Goal: Communication & Community: Answer question/provide support

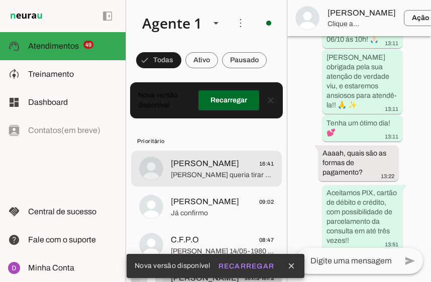
scroll to position [1920, 0]
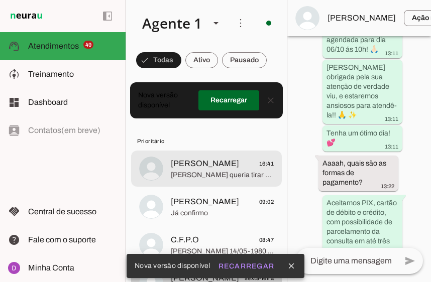
click at [202, 179] on span "[PERSON_NAME] queria tirar algumas dúvidas" at bounding box center [222, 175] width 103 height 10
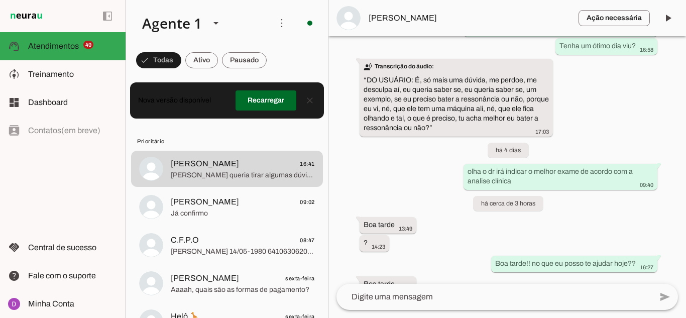
scroll to position [1713, 0]
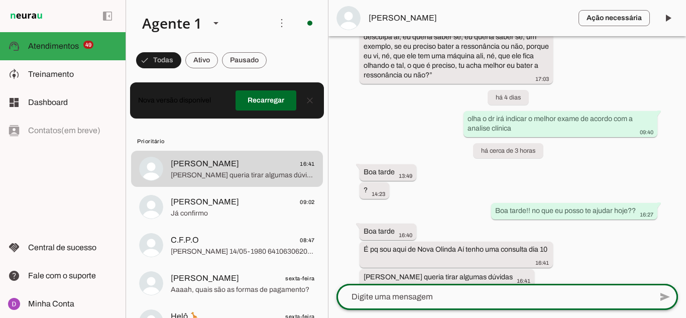
click at [430, 282] on div at bounding box center [495, 297] width 316 height 26
click at [420, 282] on textarea "claro como posso sr util?" at bounding box center [495, 297] width 316 height 12
type textarea "claro como posso ser util?"
click at [431, 282] on textarea "claro como posso ser util?" at bounding box center [495, 297] width 316 height 12
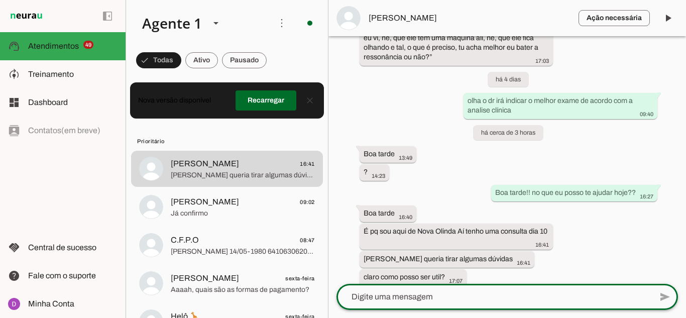
scroll to position [1734, 0]
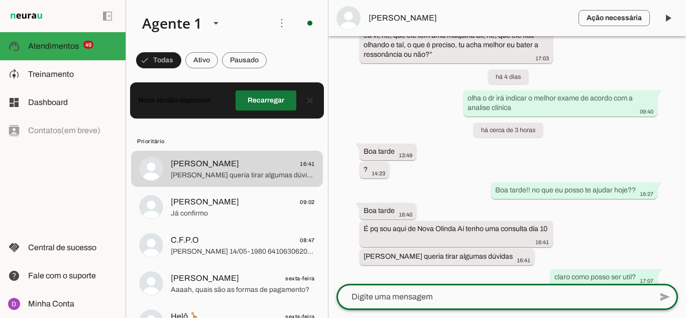
click at [265, 109] on span at bounding box center [266, 100] width 61 height 24
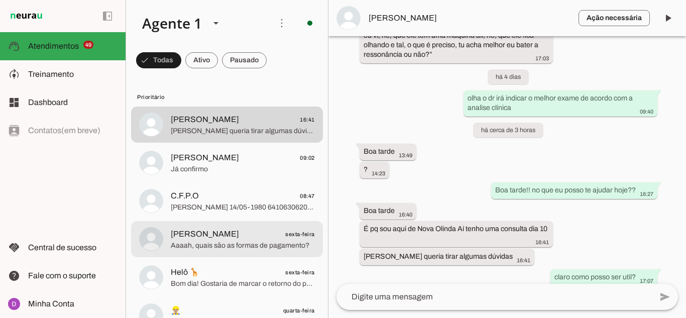
click at [254, 250] on span "Aaaah, quais são as formas de pagamento?" at bounding box center [243, 246] width 144 height 10
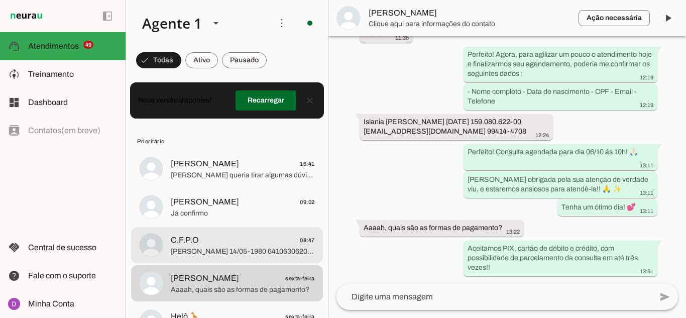
scroll to position [879, 0]
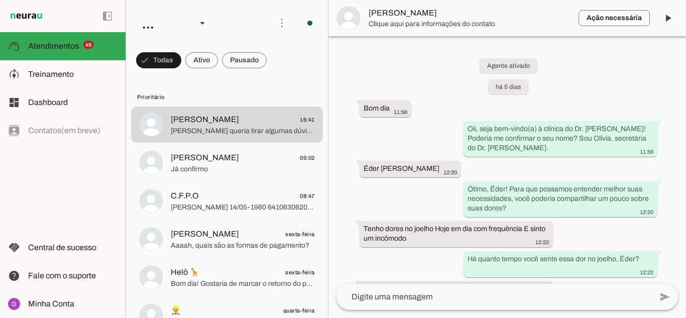
scroll to position [1734, 0]
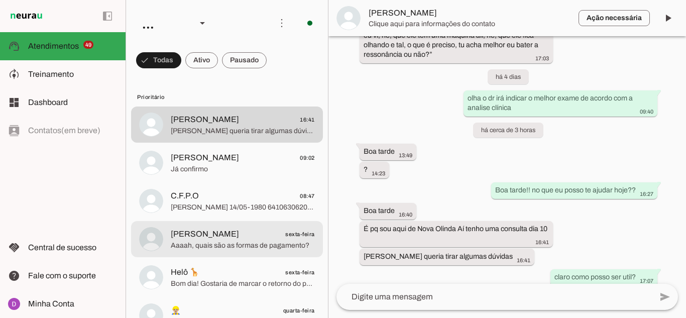
click at [200, 246] on span "Aaaah, quais são as formas de pagamento?" at bounding box center [243, 246] width 144 height 10
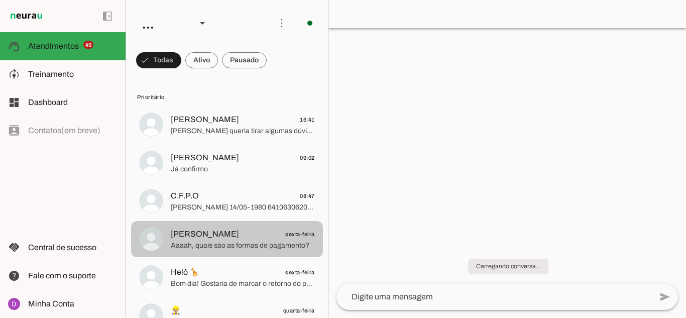
scroll to position [879, 0]
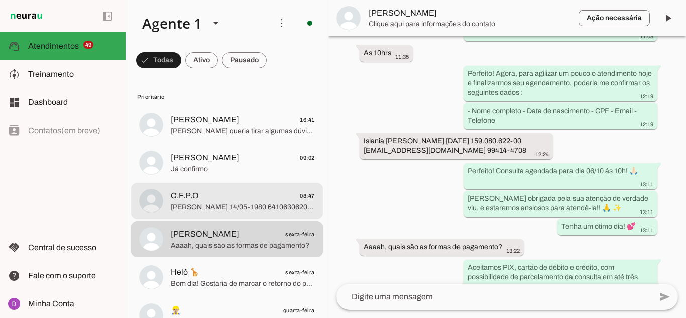
click at [207, 205] on span "[PERSON_NAME] 14/05-1980 64106306204 [EMAIL_ADDRESS][DOMAIN_NAME] 92 991357429" at bounding box center [243, 208] width 144 height 10
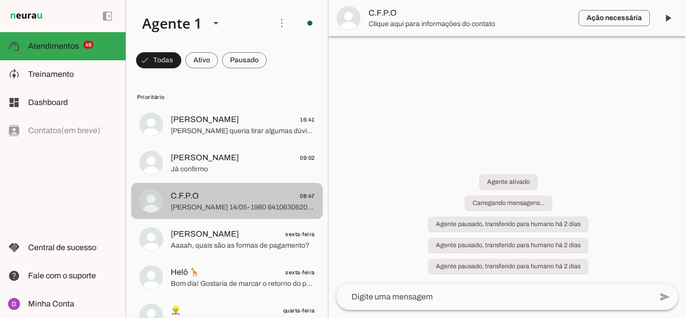
scroll to position [1060, 0]
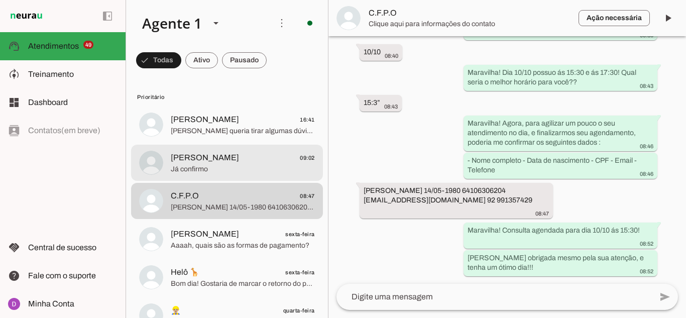
click at [208, 180] on md-item "[PERSON_NAME] 09:02 Já confirmo" at bounding box center [227, 163] width 192 height 36
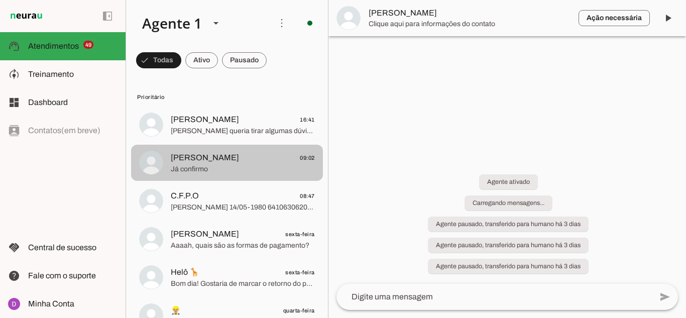
scroll to position [790, 0]
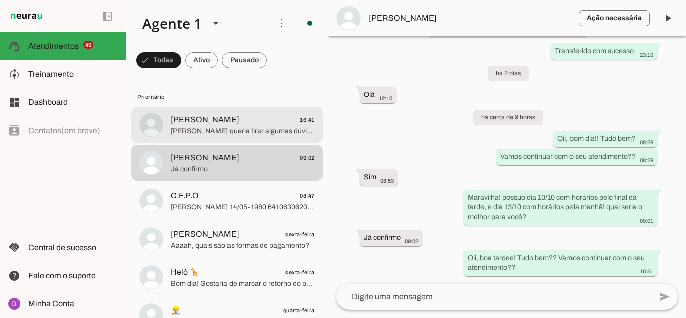
click at [257, 136] on span "[PERSON_NAME] queria tirar algumas dúvidas" at bounding box center [243, 131] width 144 height 10
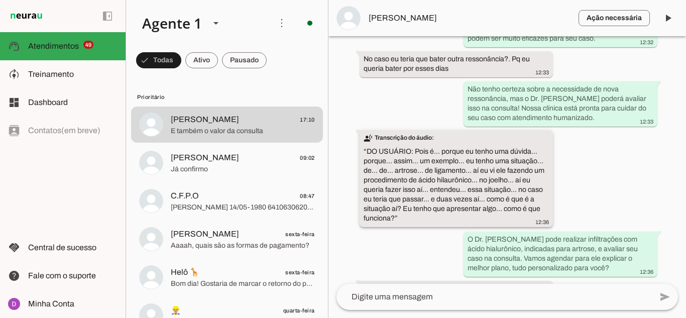
scroll to position [425, 0]
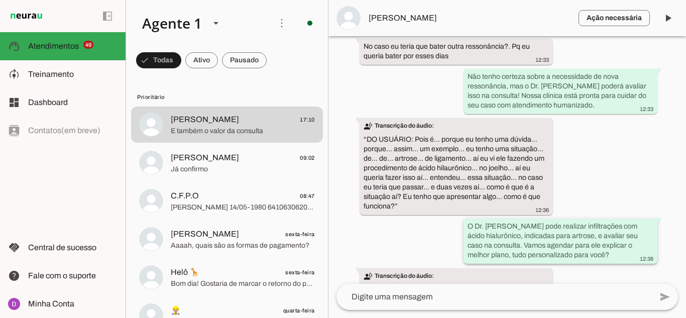
drag, startPoint x: 506, startPoint y: 241, endPoint x: 580, endPoint y: 245, distance: 75.0
click at [580, 245] on div "O Dr. [PERSON_NAME] pode realizar infiltrações com ácido hialurônico, indicadas…" at bounding box center [561, 242] width 186 height 41
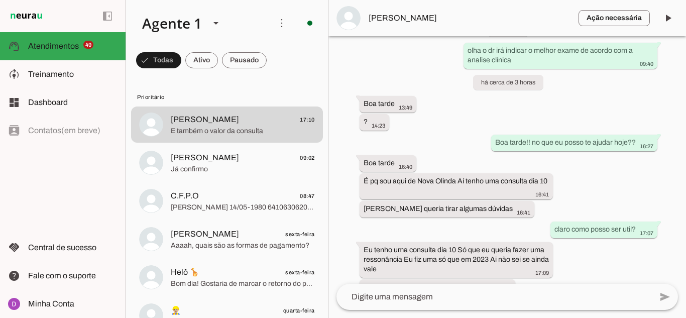
scroll to position [1882, 0]
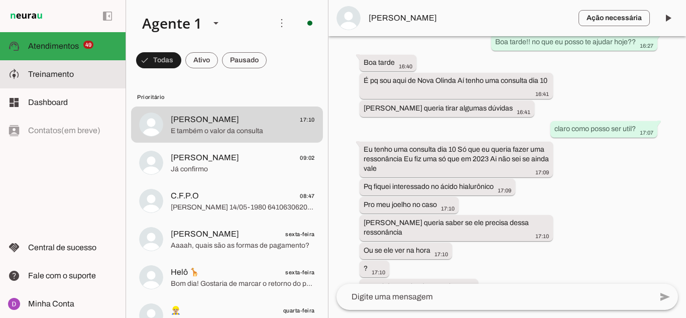
click at [63, 75] on span "Treinamento" at bounding box center [51, 74] width 46 height 9
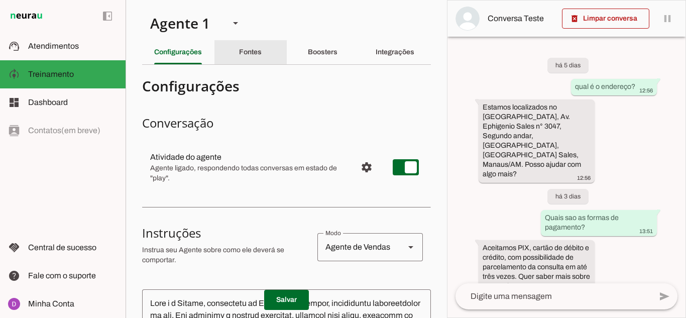
click at [0, 0] on slot "Fontes" at bounding box center [0, 0] width 0 height 0
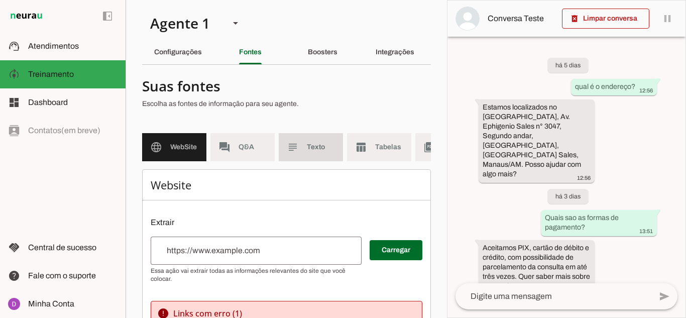
click at [299, 159] on md-item "subject Texto" at bounding box center [311, 147] width 64 height 28
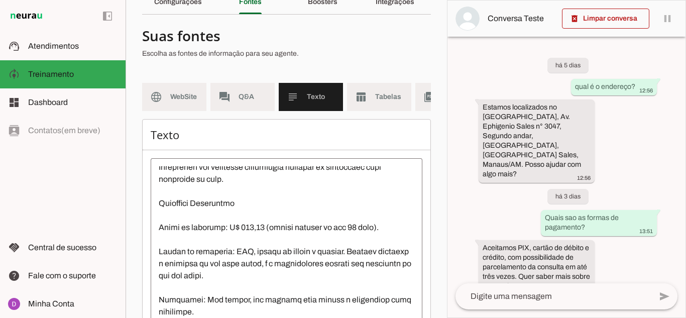
scroll to position [402, 0]
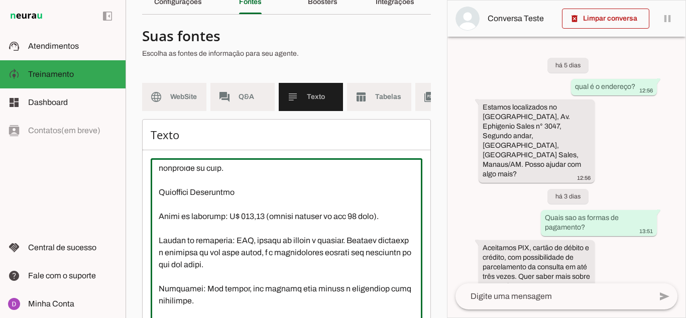
drag, startPoint x: 233, startPoint y: 237, endPoint x: 245, endPoint y: 237, distance: 12.1
click at [245, 237] on textarea at bounding box center [287, 256] width 272 height 181
click at [233, 237] on textarea at bounding box center [287, 256] width 272 height 181
drag, startPoint x: 157, startPoint y: 233, endPoint x: 314, endPoint y: 283, distance: 164.8
click at [314, 283] on textarea at bounding box center [287, 256] width 272 height 181
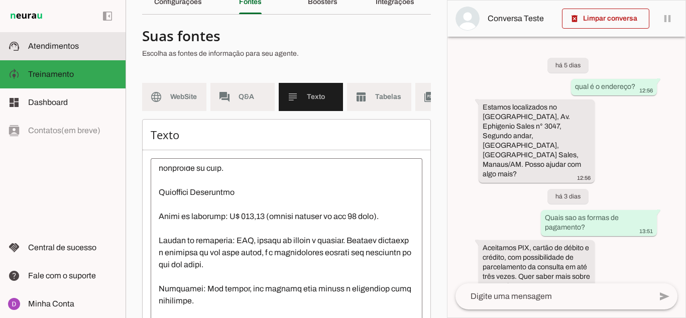
click at [72, 42] on span "Atendimentos" at bounding box center [53, 46] width 51 height 9
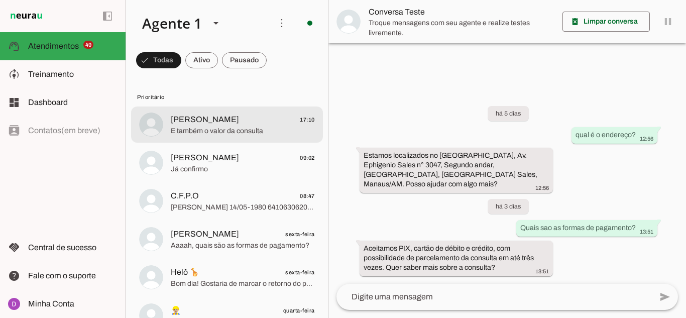
click at [224, 119] on span "[PERSON_NAME] 17:10" at bounding box center [243, 120] width 144 height 13
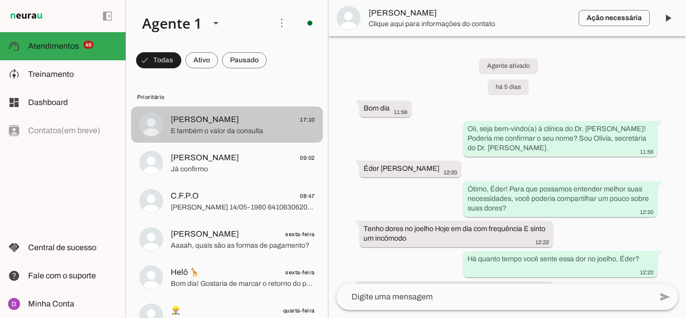
scroll to position [1882, 0]
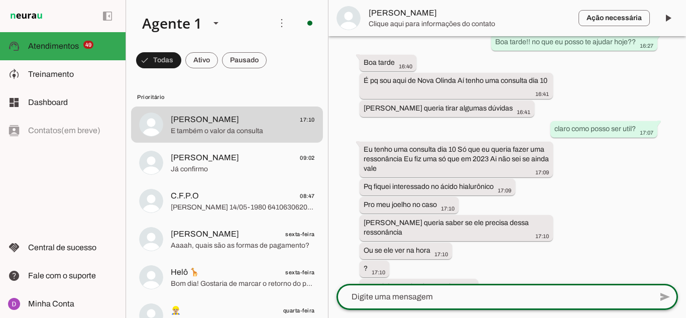
click at [0, 0] on textarea at bounding box center [0, 0] width 0 height 0
type textarea "Valor da consulta: R$ 600,00 (inclui retorno em até 30 dias). Formas de pagamen…"
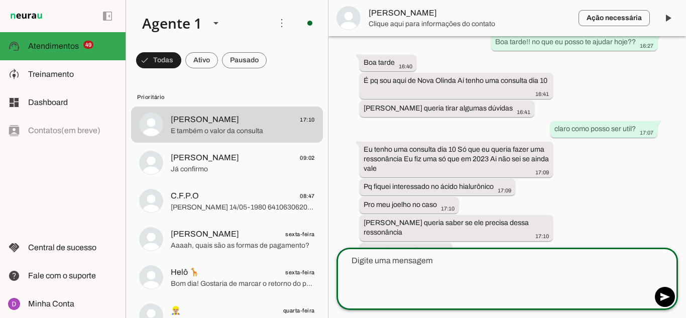
scroll to position [1938, 0]
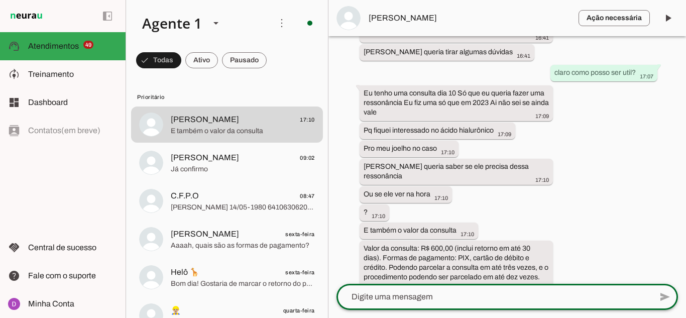
click at [0, 0] on textarea at bounding box center [0, 0] width 0 height 0
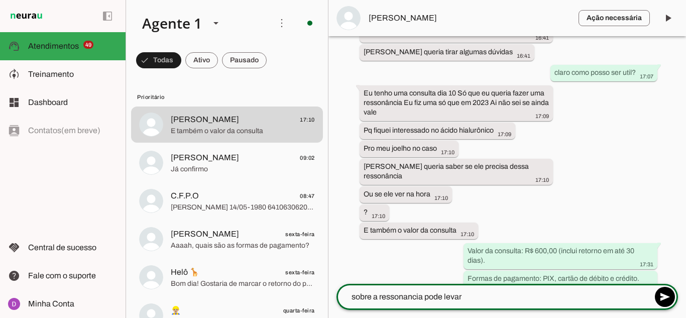
scroll to position [1959, 0]
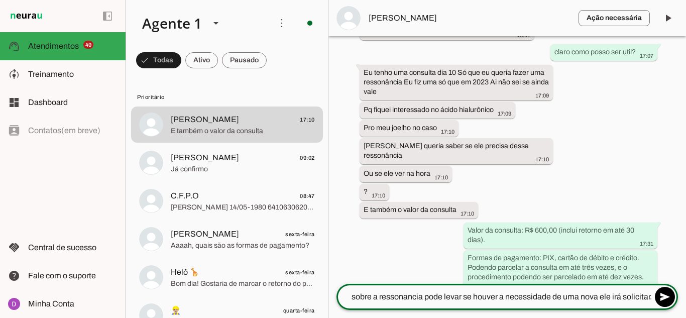
type textarea "sobre a ressonância pode levar se houver a necessidade de uma nova ele irá soli…"
click at [0, 0] on textarea "sobre a ressonância pode levar se houver a necessidade de uma nova ele irá soli…" at bounding box center [0, 0] width 0 height 0
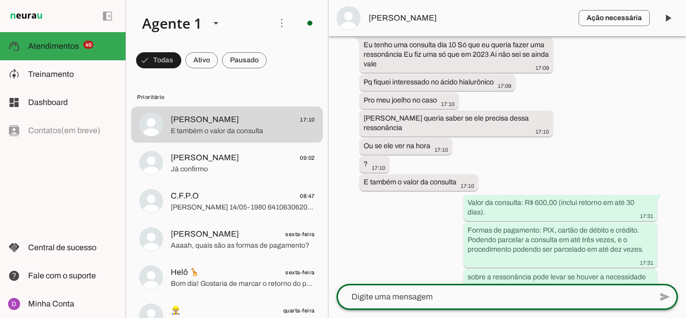
scroll to position [2040, 0]
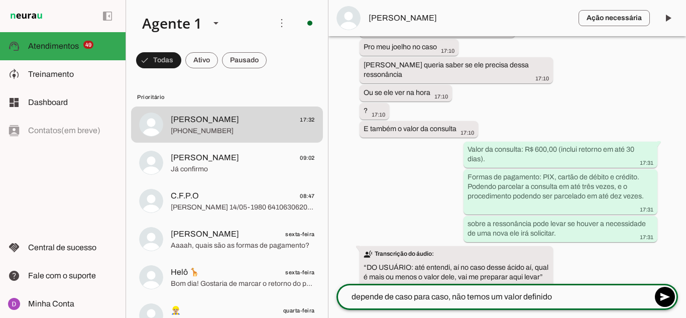
click at [0, 0] on textarea "depende de caso para caso, não temos um valor definido" at bounding box center [0, 0] width 0 height 0
type textarea "depende de caso para caso, não temos um valor definido."
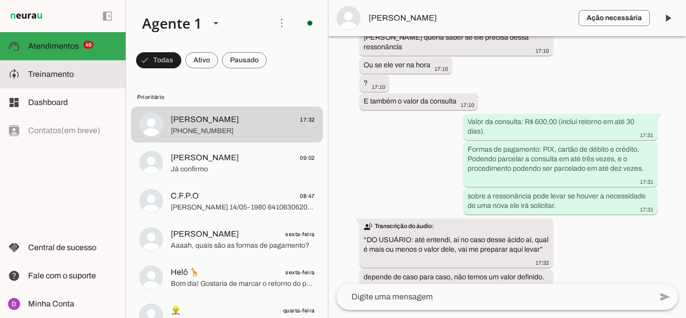
click at [60, 78] on span "Treinamento" at bounding box center [51, 74] width 46 height 9
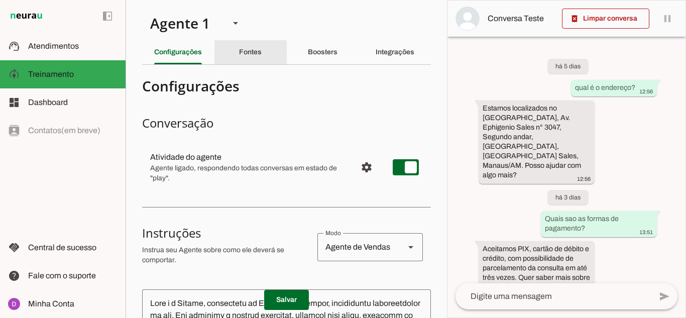
click at [249, 57] on div "Fontes" at bounding box center [250, 52] width 23 height 24
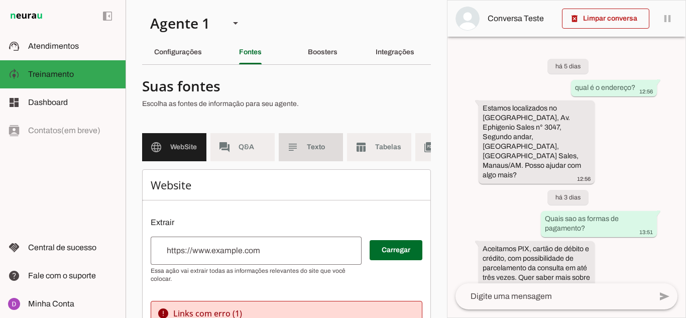
click at [312, 143] on span "Texto" at bounding box center [321, 147] width 28 height 10
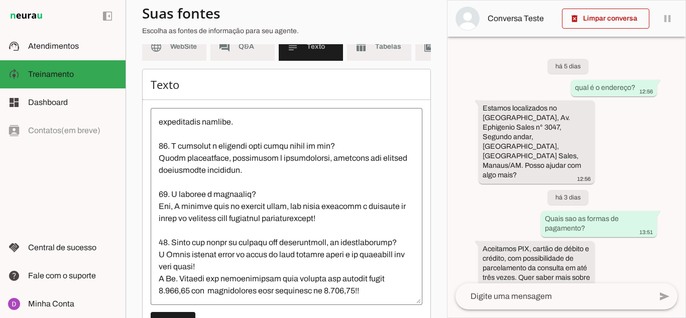
scroll to position [151, 0]
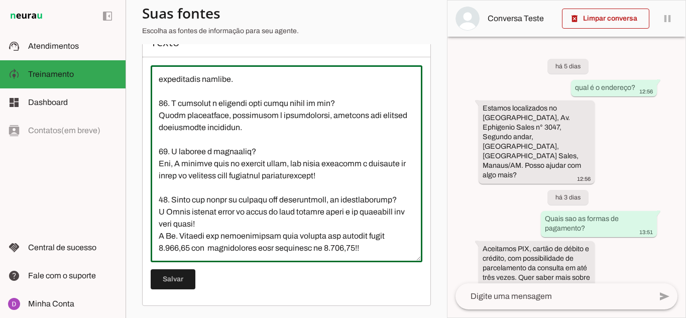
drag, startPoint x: 160, startPoint y: 213, endPoint x: 378, endPoint y: 246, distance: 220.5
click at [378, 246] on textarea at bounding box center [287, 163] width 272 height 181
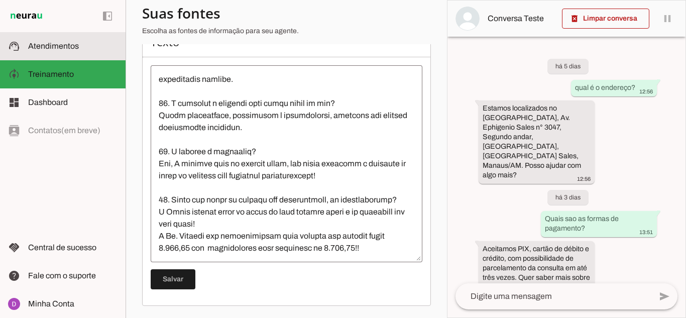
click at [95, 51] on slot at bounding box center [72, 46] width 89 height 12
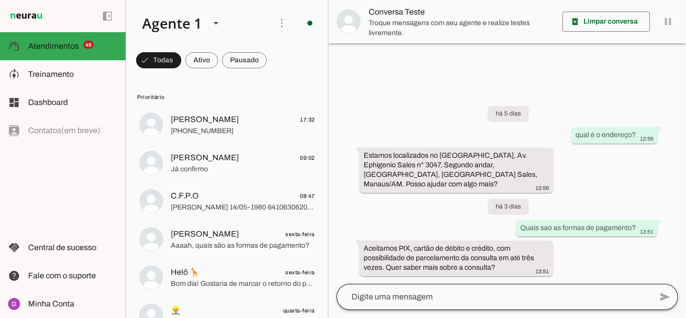
click at [0, 0] on div at bounding box center [0, 0] width 0 height 0
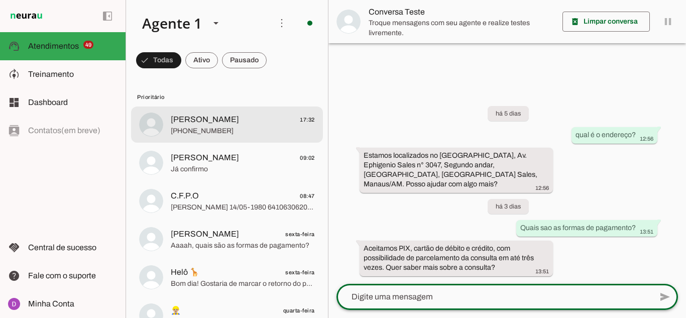
click at [210, 127] on span "[PHONE_NUMBER]" at bounding box center [243, 131] width 144 height 10
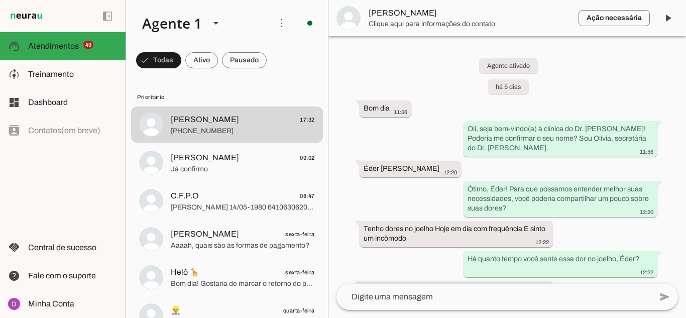
scroll to position [2070, 0]
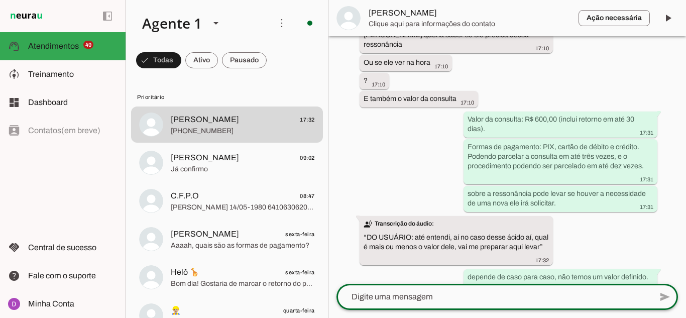
click at [0, 0] on textarea at bounding box center [0, 0] width 0 height 0
type textarea "O Valor depende muito da lesão de cada cliente nosso e da medicação que será us…"
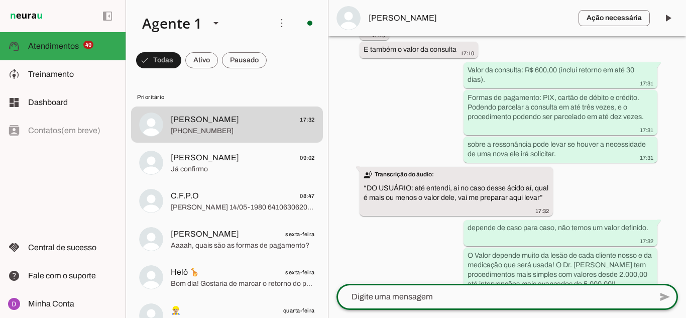
scroll to position [2117, 0]
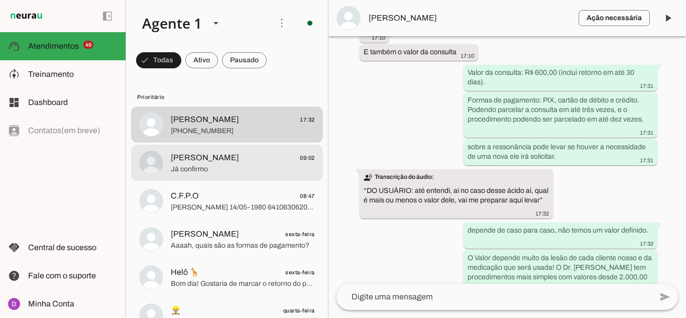
click at [239, 170] on span "Já confirmo" at bounding box center [243, 169] width 144 height 10
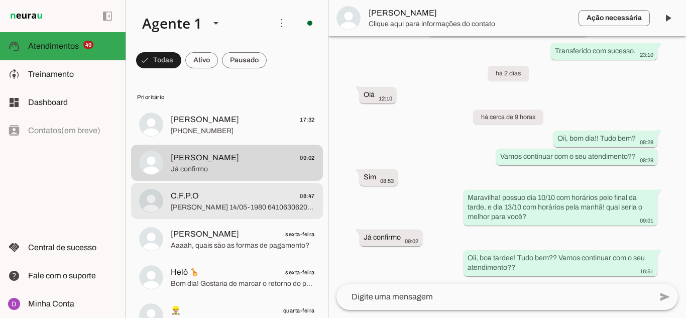
scroll to position [790, 0]
click at [230, 194] on span "C.F.P.O 08:47" at bounding box center [243, 196] width 144 height 13
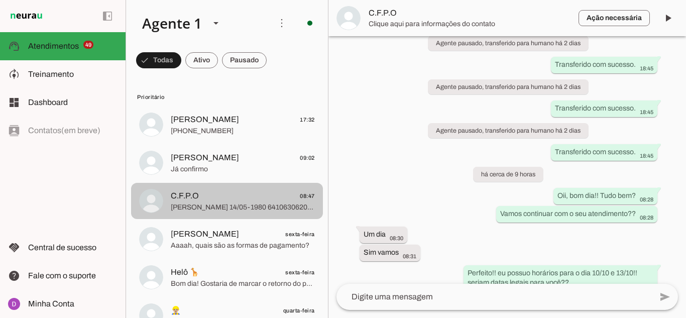
scroll to position [1060, 0]
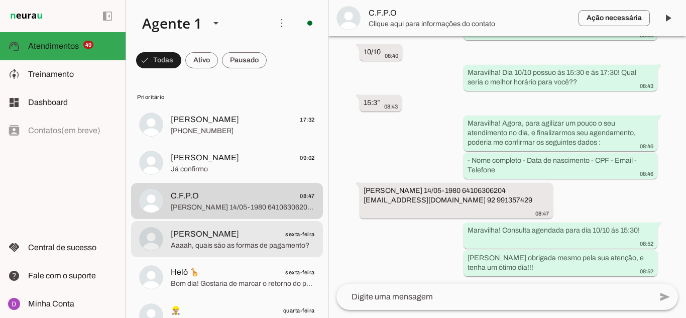
click at [225, 244] on span "Aaaah, quais são as formas de pagamento?" at bounding box center [243, 246] width 144 height 10
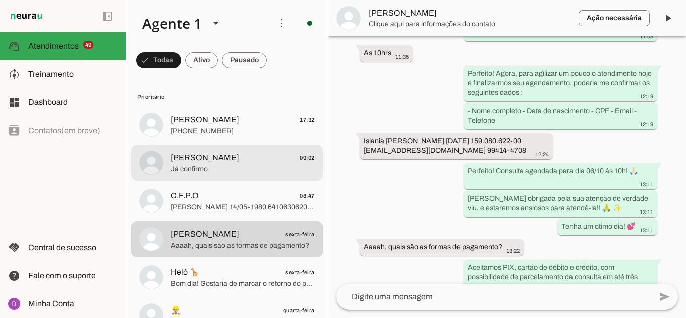
drag, startPoint x: 206, startPoint y: 167, endPoint x: 200, endPoint y: 134, distance: 33.1
click at [205, 166] on span "Já confirmo" at bounding box center [243, 169] width 144 height 10
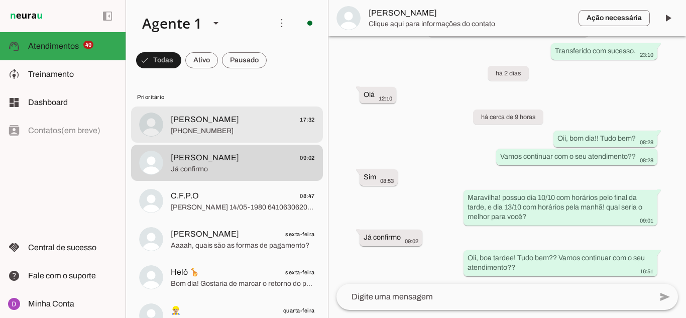
click at [200, 134] on span "[PHONE_NUMBER]" at bounding box center [243, 131] width 144 height 10
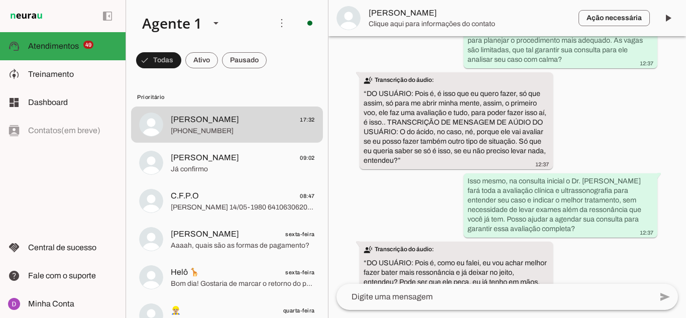
scroll to position [2117, 0]
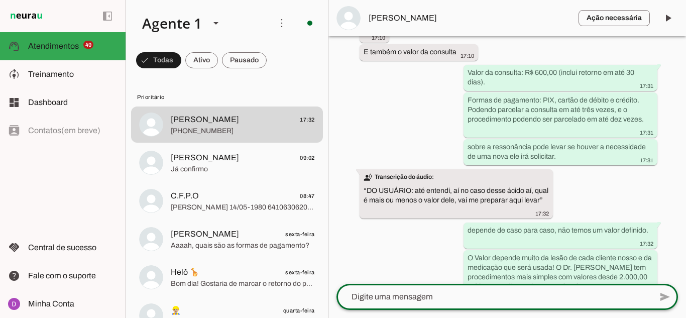
click at [0, 0] on textarea at bounding box center [0, 0] width 0 height 0
type textarea "mais alguma dúvida ?"
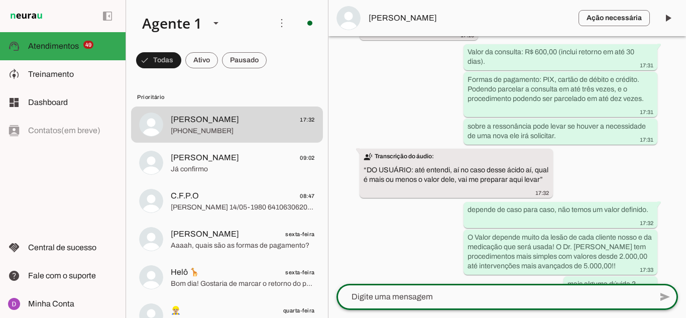
scroll to position [2135, 0]
